Goal: Check status: Check status

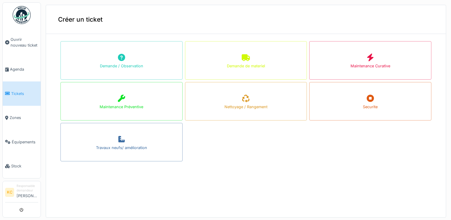
click at [18, 91] on span "Tickets" at bounding box center [24, 94] width 27 height 6
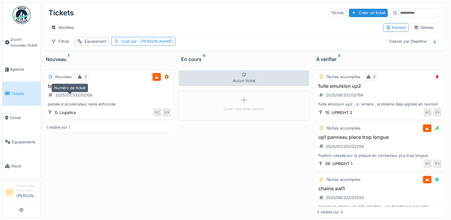
click at [92, 100] on div "2025/07/332/02158" at bounding box center [70, 95] width 48 height 10
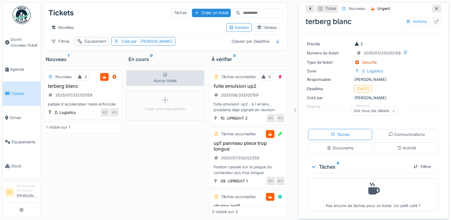
scroll to position [13, 0]
click at [382, 112] on div "Voir tous les détails" at bounding box center [374, 111] width 47 height 9
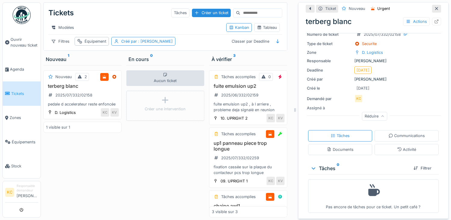
scroll to position [32, 0]
click at [362, 130] on div "Tâches" at bounding box center [340, 135] width 64 height 11
click at [243, 99] on div "2025/06/332/02159" at bounding box center [236, 95] width 49 height 8
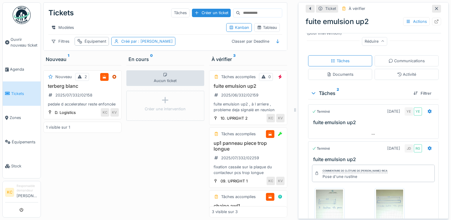
scroll to position [184, 0]
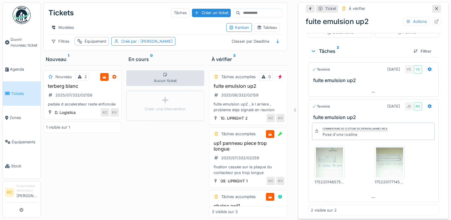
click at [378, 164] on img at bounding box center [389, 163] width 27 height 30
